Goal: Find specific page/section: Find specific page/section

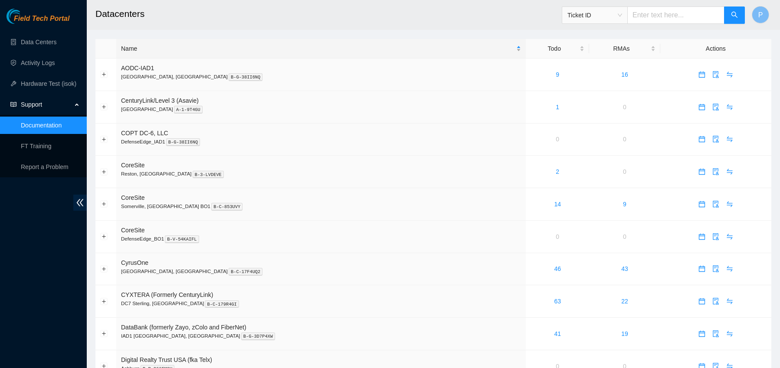
click at [161, 49] on div "Name" at bounding box center [321, 49] width 400 height 10
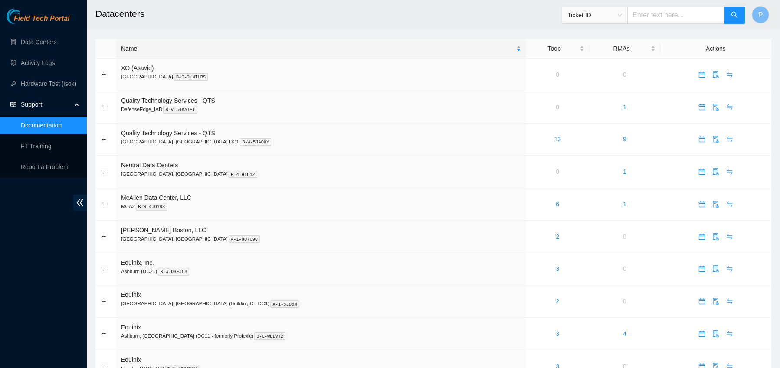
click at [161, 49] on div "Name" at bounding box center [321, 49] width 400 height 10
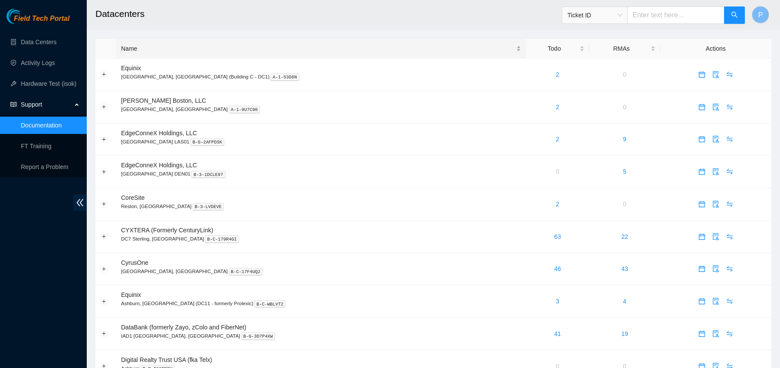
click at [170, 53] on div "Name" at bounding box center [321, 49] width 400 height 10
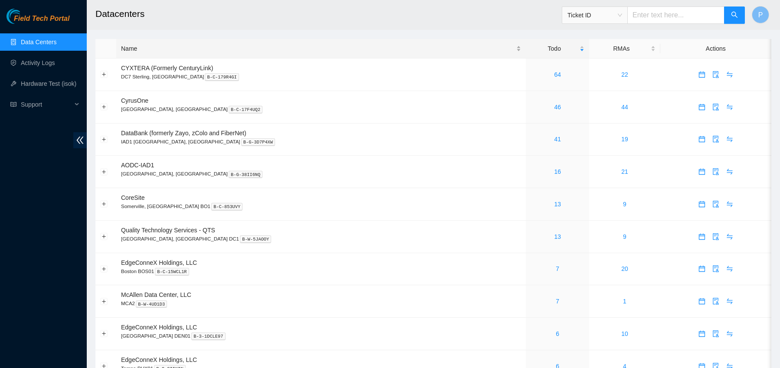
click at [205, 51] on div "Name" at bounding box center [321, 49] width 400 height 10
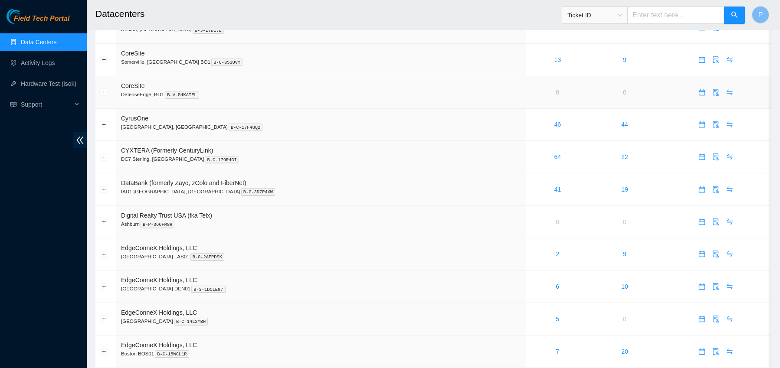
scroll to position [146, 0]
